Goal: Task Accomplishment & Management: Use online tool/utility

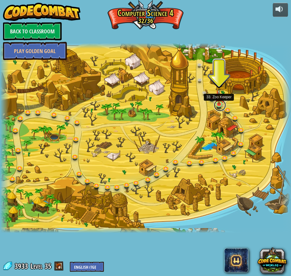
click at [222, 105] on link at bounding box center [220, 105] width 12 height 12
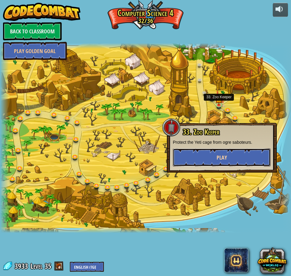
click at [221, 156] on span "Play" at bounding box center [222, 158] width 10 height 8
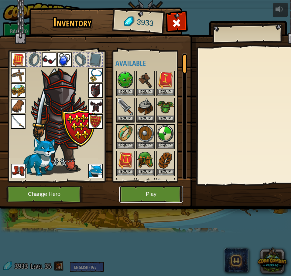
click at [152, 194] on button "Play" at bounding box center [150, 194] width 63 height 17
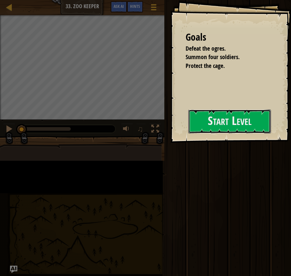
click at [192, 134] on button "Start Level" at bounding box center [229, 122] width 83 height 24
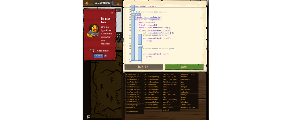
scroll to position [49, 0]
